Goal: Find specific page/section: Find specific page/section

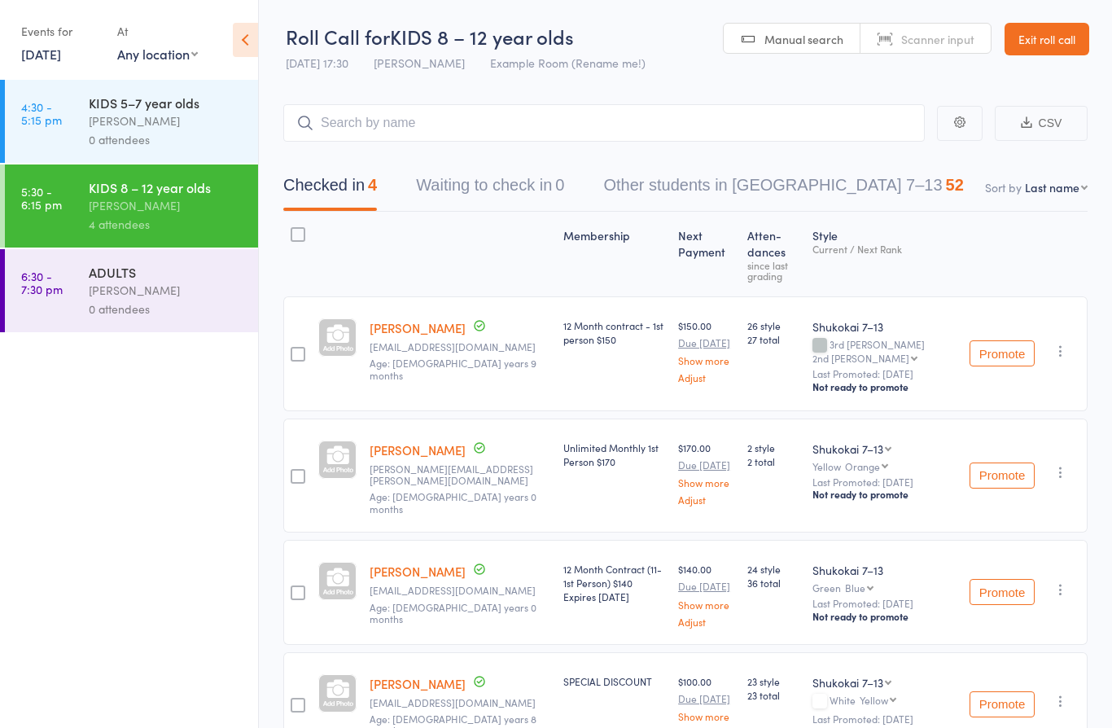
click at [195, 299] on div "[PERSON_NAME]" at bounding box center [167, 290] width 156 height 19
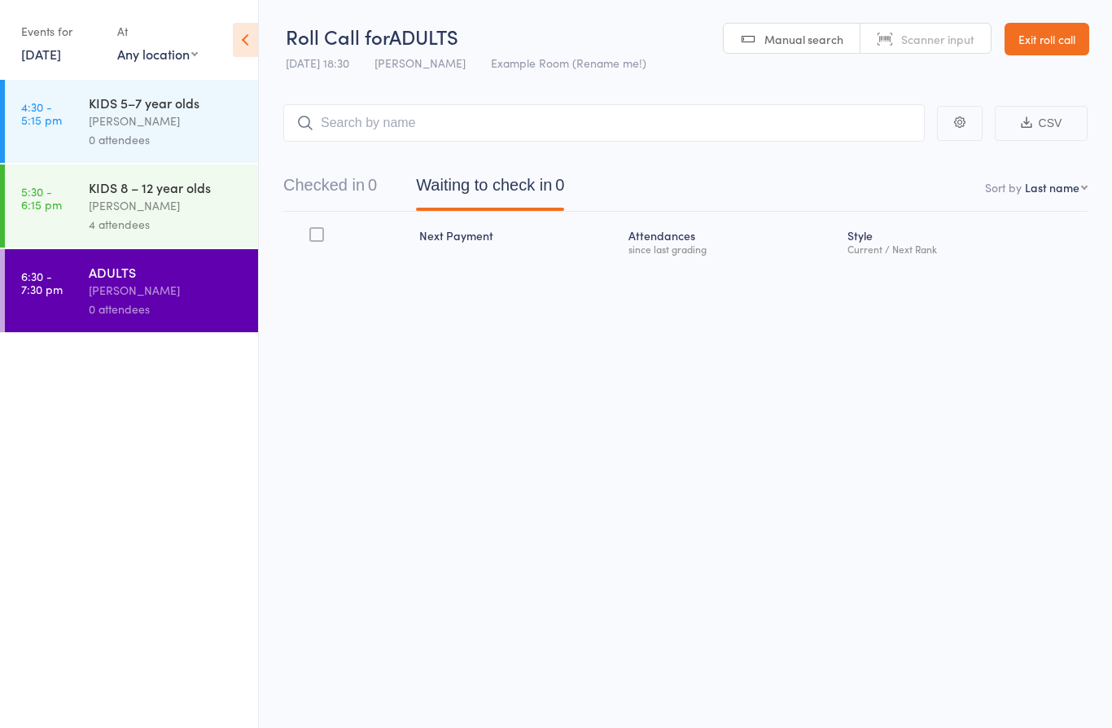
click at [419, 123] on input "search" at bounding box center [604, 122] width 642 height 37
type input "soen"
click at [439, 156] on div "[PERSON_NAME] Drop in" at bounding box center [604, 156] width 640 height 37
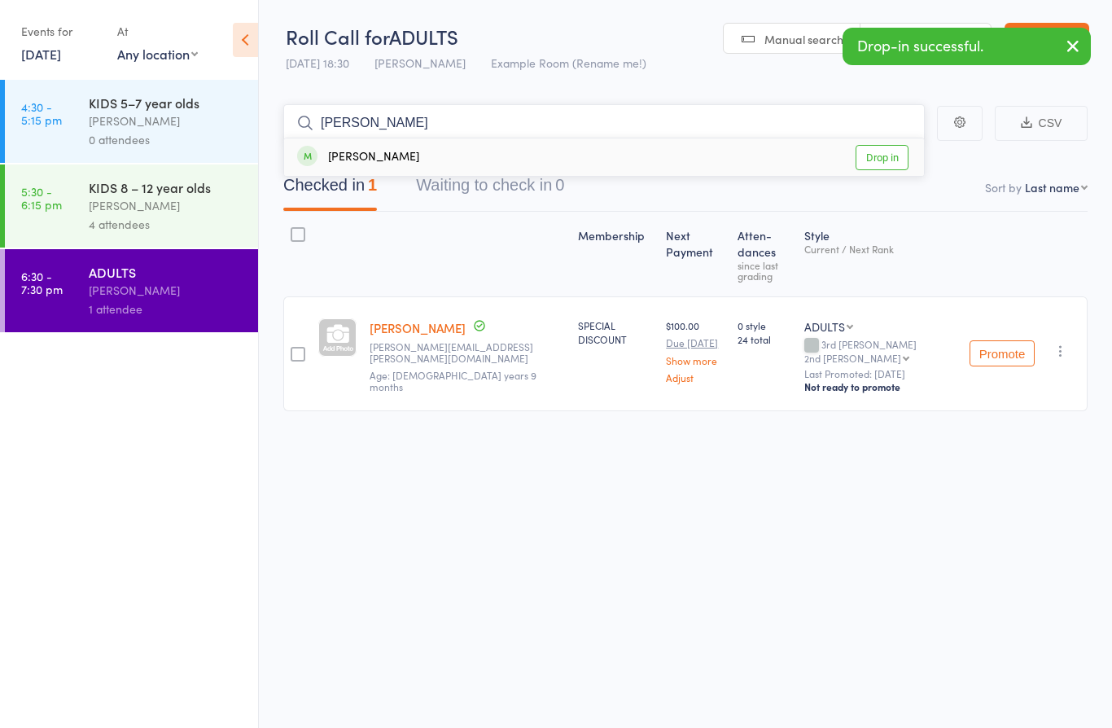
type input "[PERSON_NAME]"
click at [432, 157] on div "[PERSON_NAME] Drop in" at bounding box center [604, 156] width 640 height 37
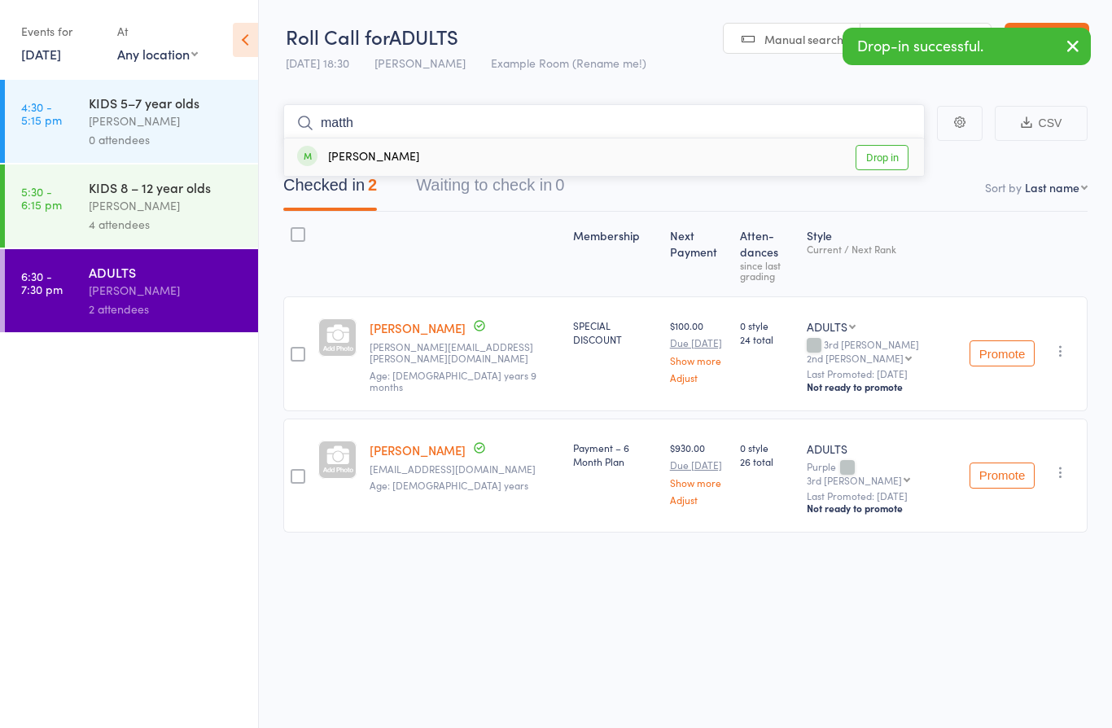
type input "matth"
click at [428, 158] on div "[PERSON_NAME] Drop in" at bounding box center [604, 156] width 640 height 37
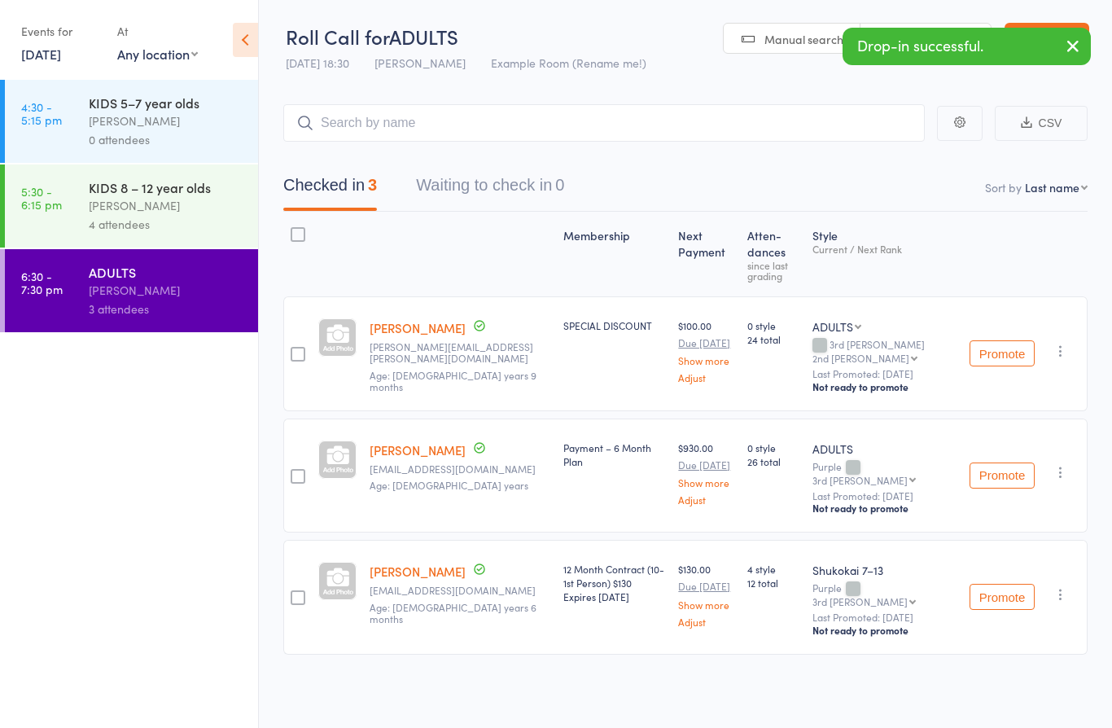
click at [429, 563] on link "[PERSON_NAME]" at bounding box center [418, 571] width 96 height 17
